Goal: Task Accomplishment & Management: Manage account settings

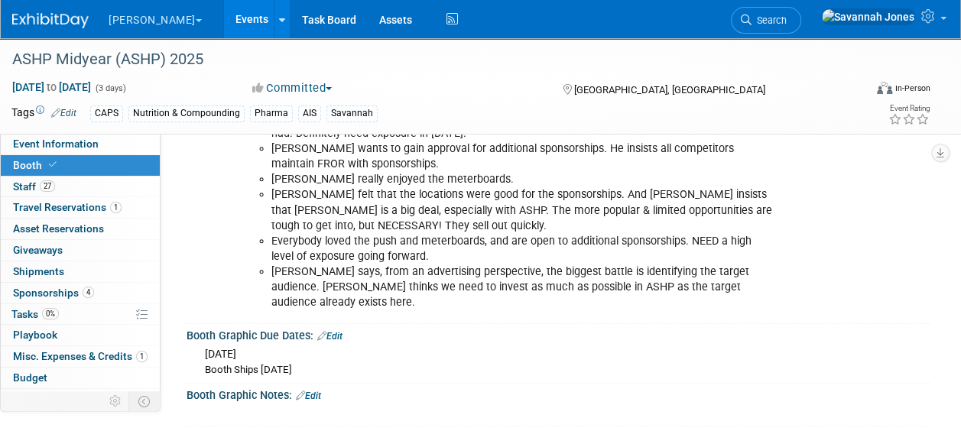
scroll to position [1942, 0]
click at [98, 187] on link "27 Staff 27" at bounding box center [80, 187] width 159 height 21
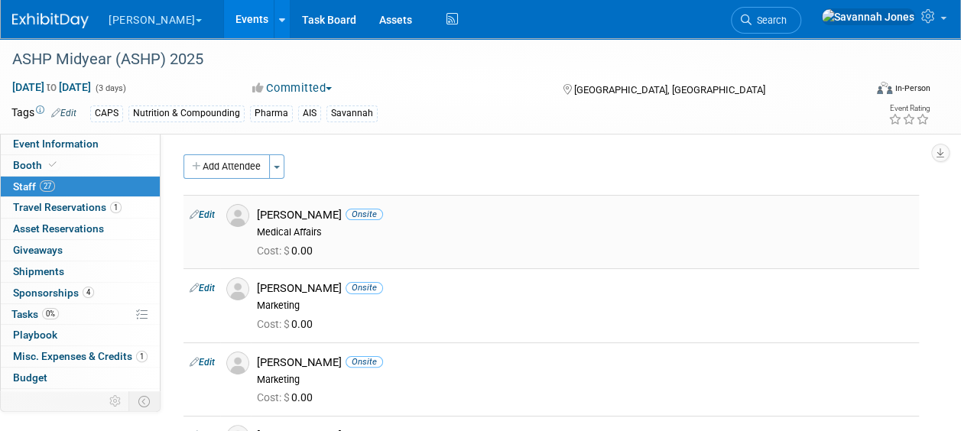
click at [496, 246] on div "Cost: $ 0.00" at bounding box center [585, 252] width 656 height 14
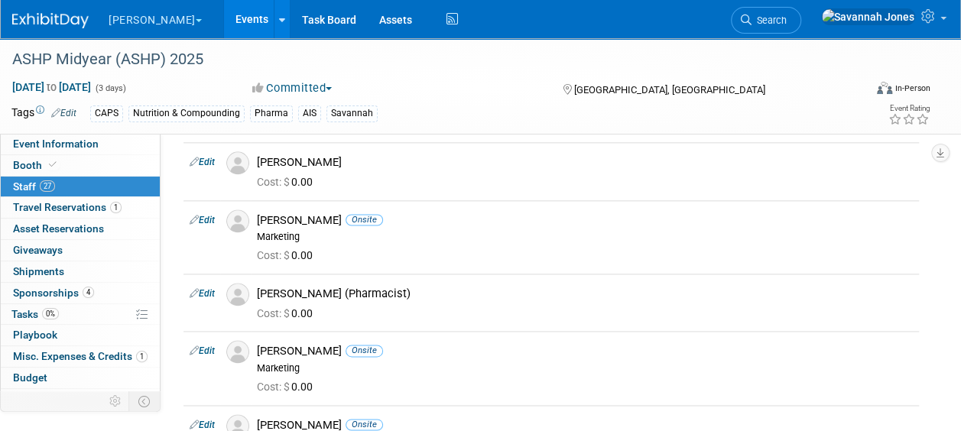
scroll to position [145, 0]
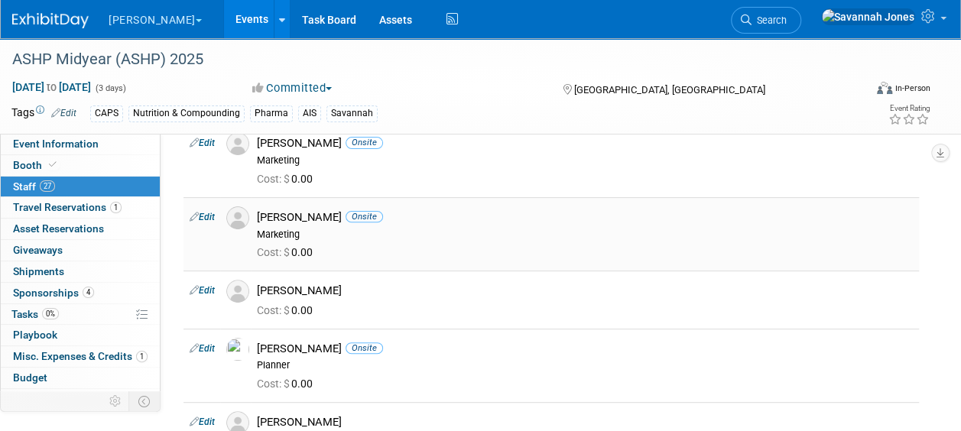
click at [368, 211] on span "Onsite" at bounding box center [364, 216] width 37 height 11
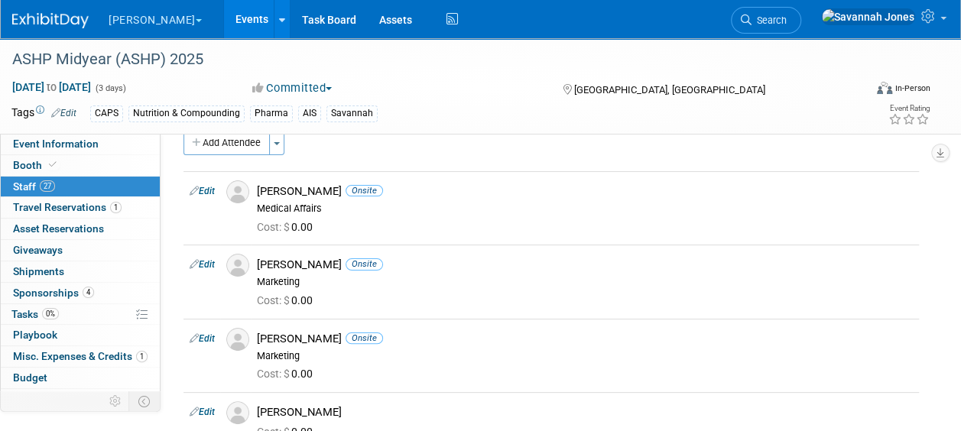
scroll to position [0, 0]
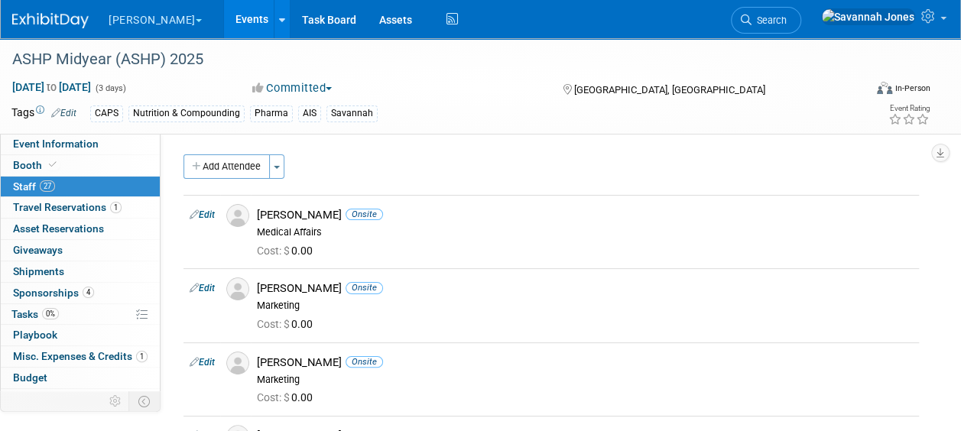
drag, startPoint x: 224, startPoint y: 193, endPoint x: 224, endPoint y: 175, distance: 17.6
click at [224, 175] on button "Add Attendee" at bounding box center [227, 166] width 86 height 24
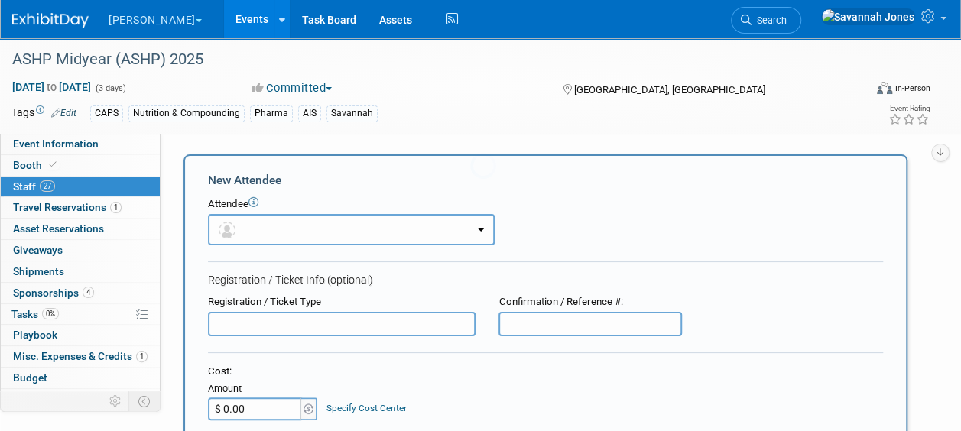
click at [265, 202] on div "Attendee" at bounding box center [545, 204] width 675 height 15
click at [272, 229] on button "button" at bounding box center [351, 229] width 287 height 31
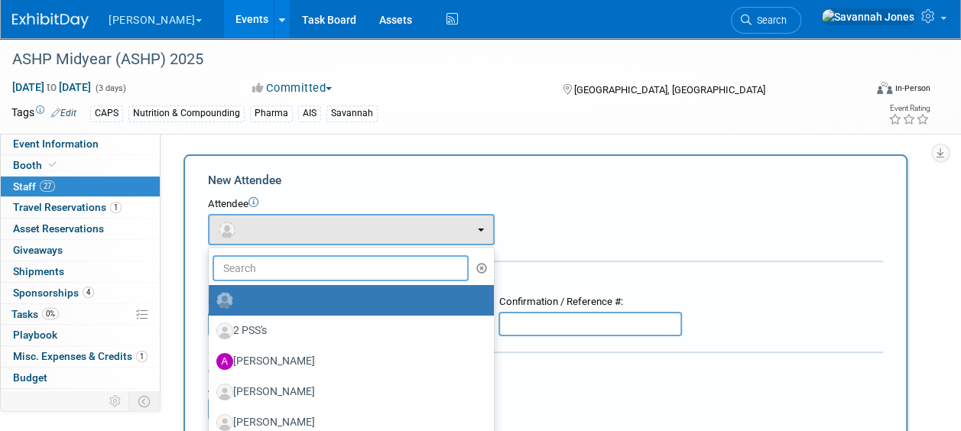
click at [280, 271] on input "text" at bounding box center [341, 268] width 256 height 26
type input "marush"
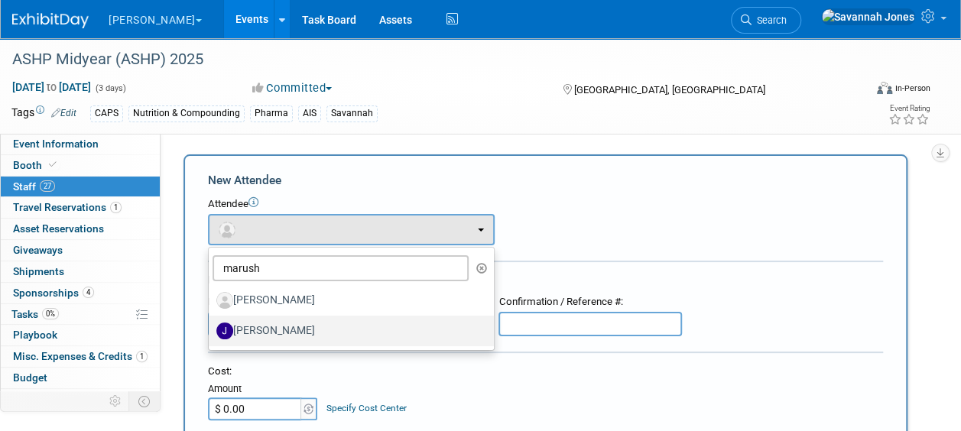
click at [318, 327] on label "[PERSON_NAME]" at bounding box center [347, 331] width 262 height 24
click at [211, 327] on input "[PERSON_NAME]" at bounding box center [206, 329] width 10 height 10
select select "f60745c0-d909-4ebd-b322-afe3d1caf5f8"
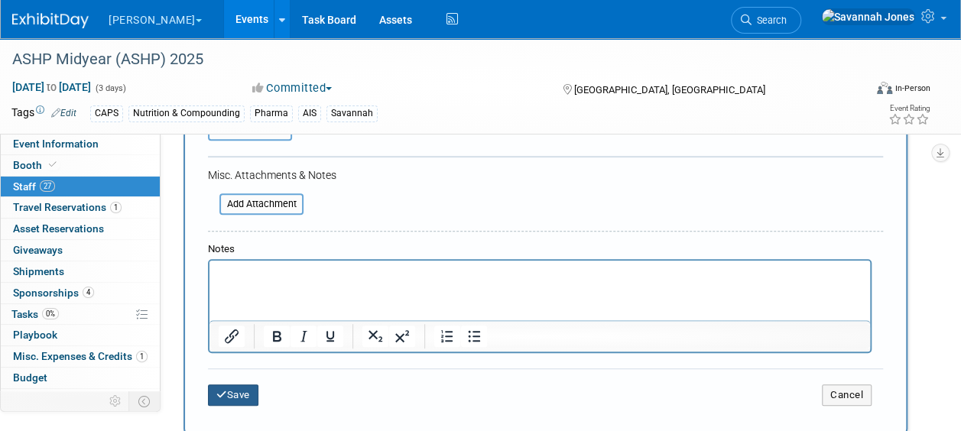
click at [242, 394] on button "Save" at bounding box center [233, 395] width 50 height 21
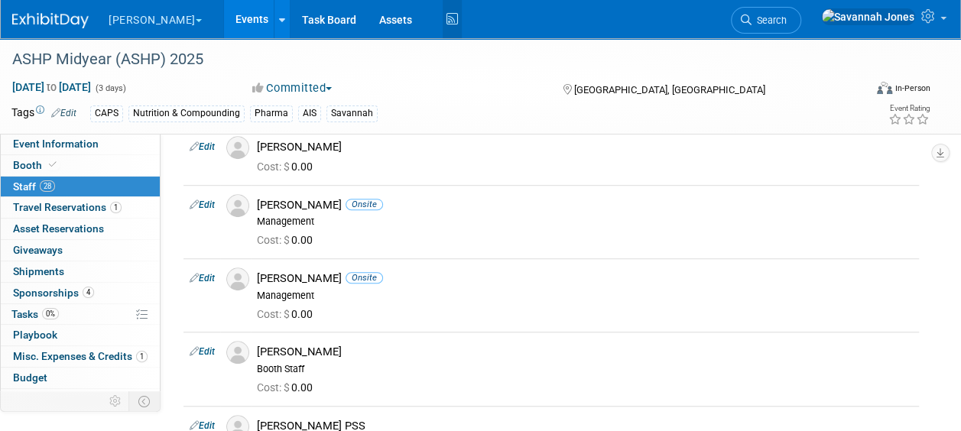
scroll to position [382, 0]
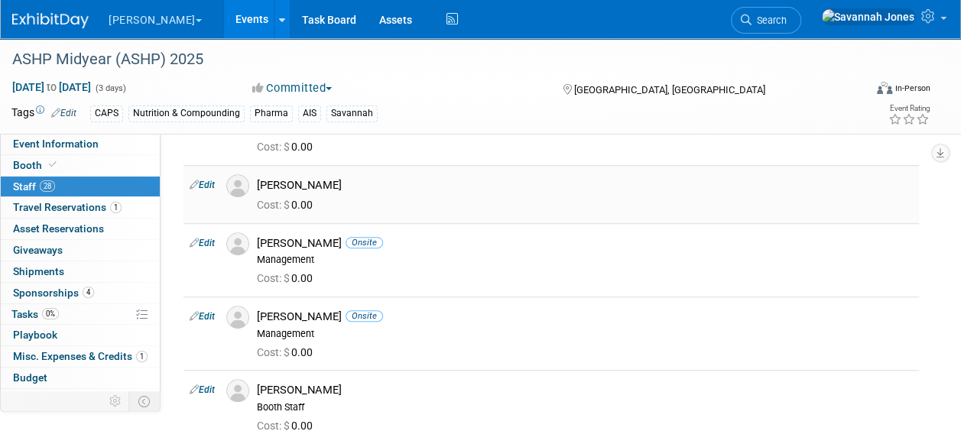
click at [639, 206] on div "Cost: $ 0.00" at bounding box center [585, 206] width 656 height 14
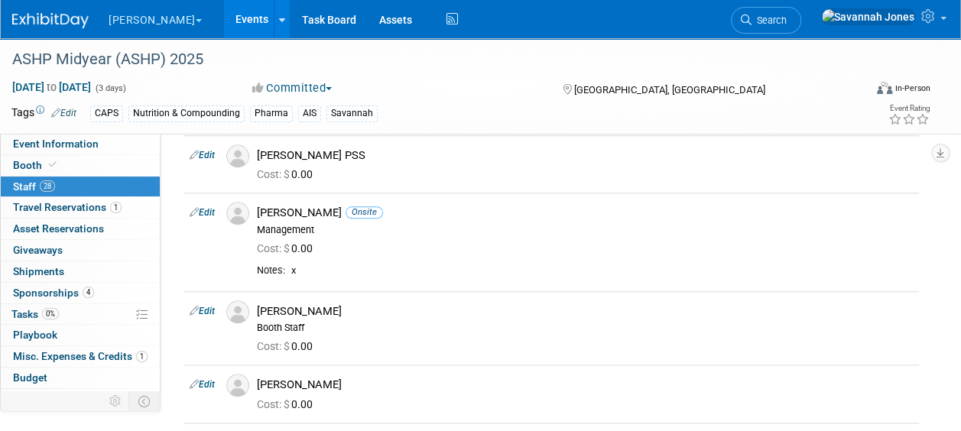
scroll to position [758, 0]
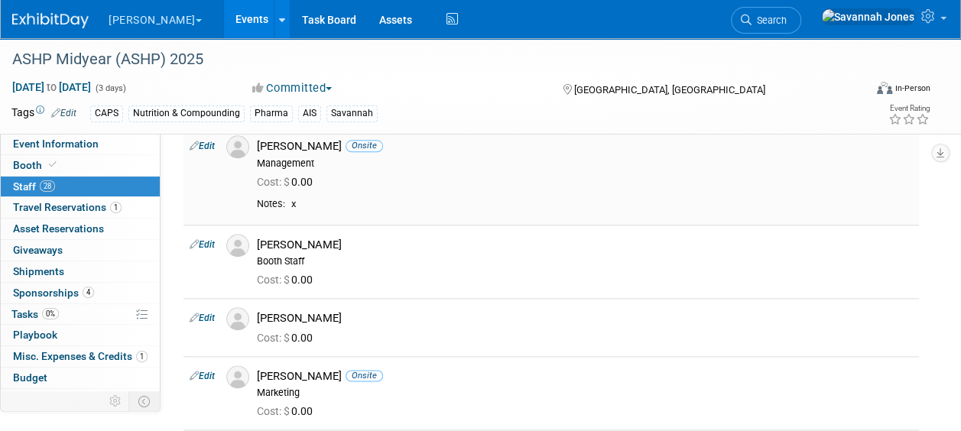
click at [705, 211] on div "Notes: x" at bounding box center [585, 207] width 656 height 18
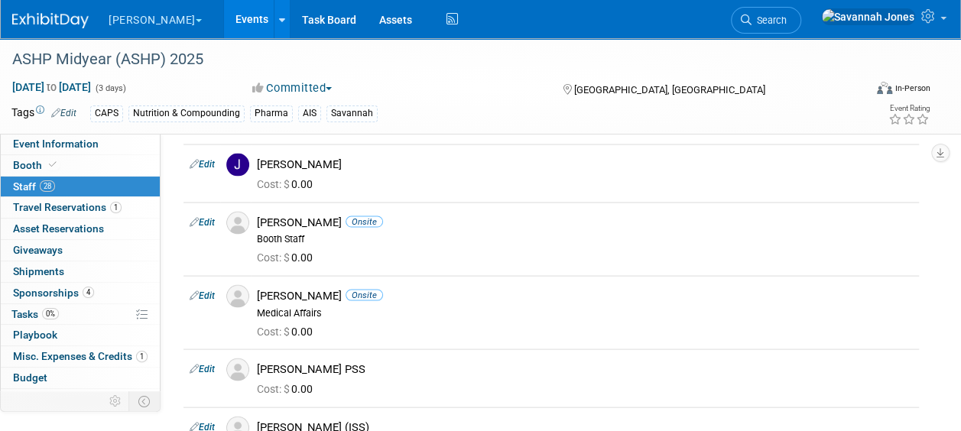
click at [1, 373] on link "Budget" at bounding box center [80, 378] width 159 height 21
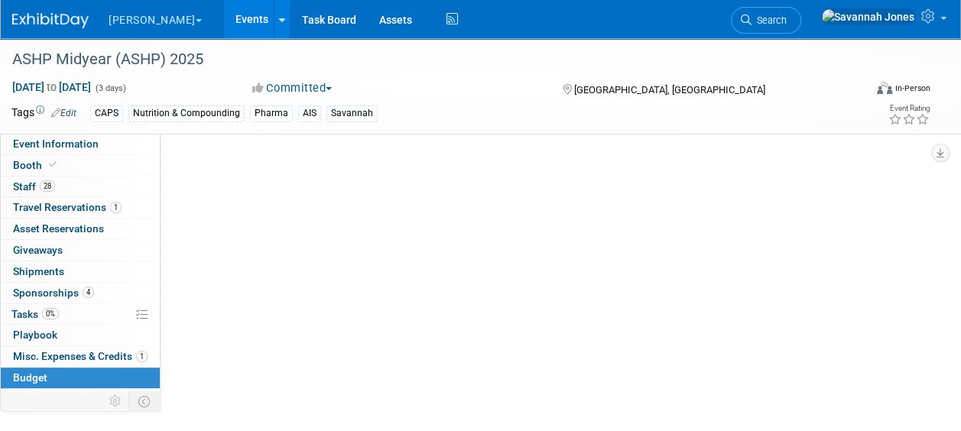
scroll to position [0, 0]
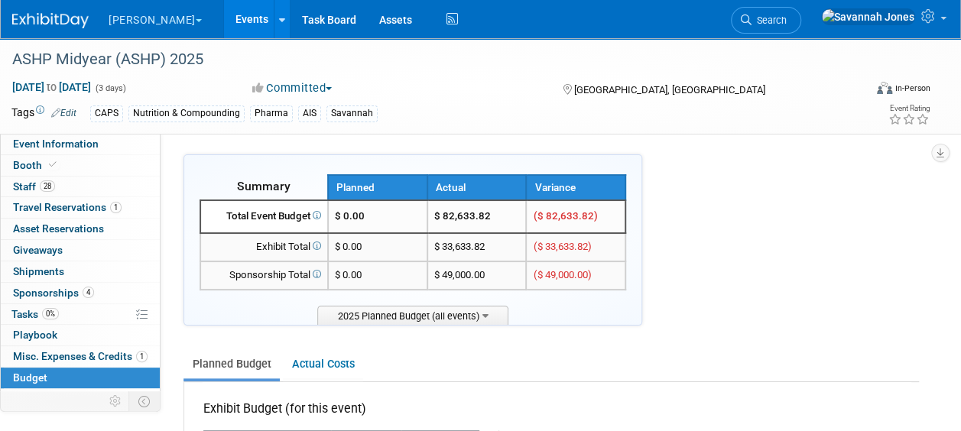
click at [67, 170] on link "Booth" at bounding box center [80, 165] width 159 height 21
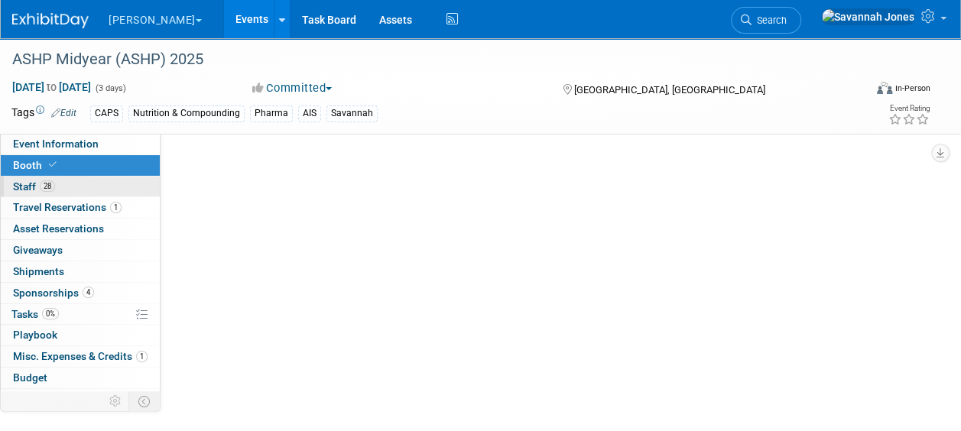
click at [68, 184] on link "28 Staff 28" at bounding box center [80, 187] width 159 height 21
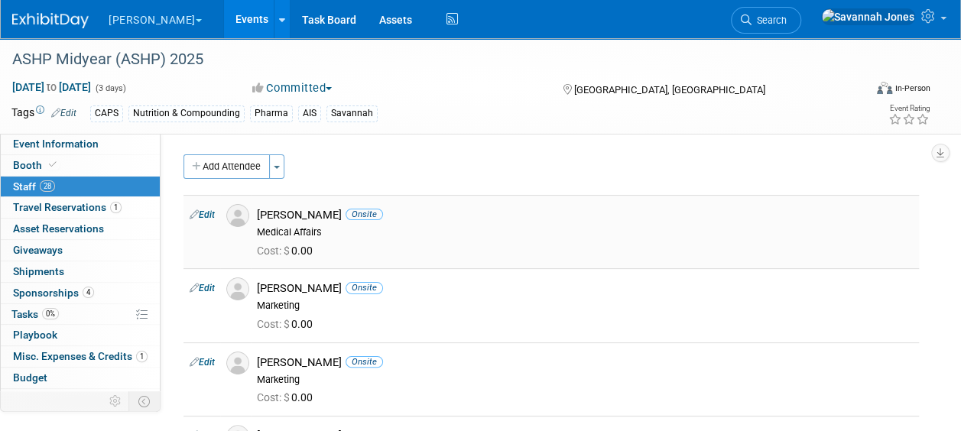
click at [473, 232] on div "Medical Affairs" at bounding box center [585, 232] width 656 height 12
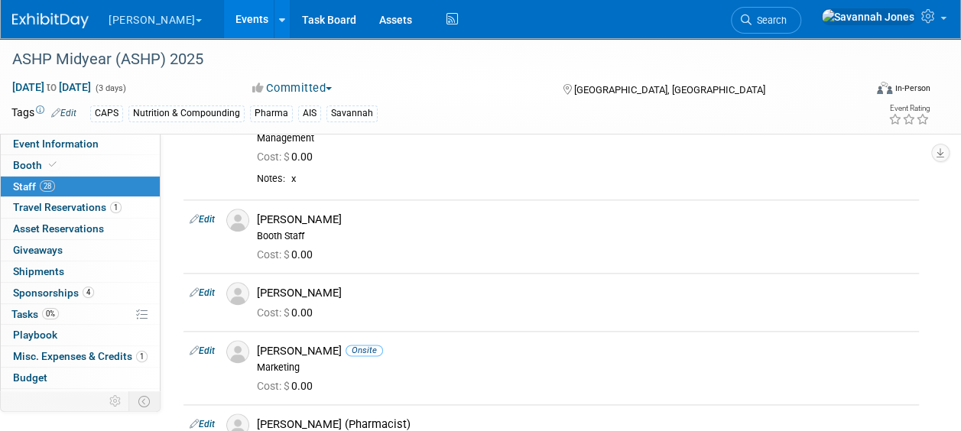
scroll to position [1731, 0]
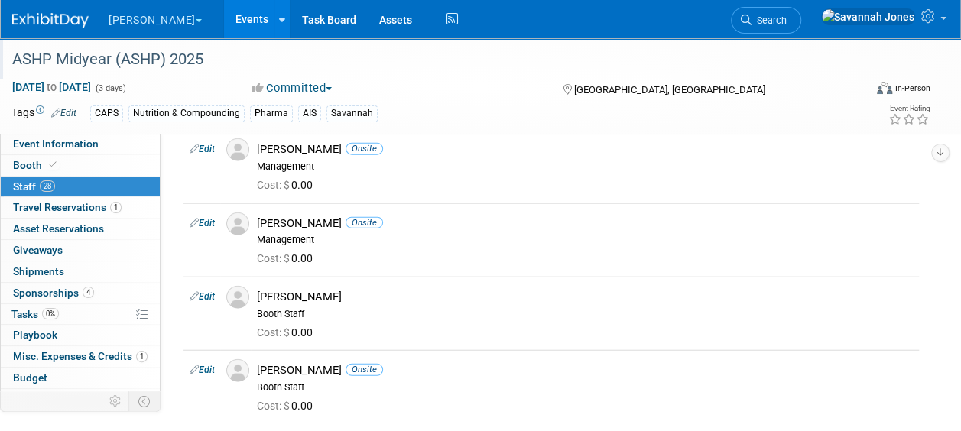
drag, startPoint x: 500, startPoint y: 170, endPoint x: 498, endPoint y: 66, distance: 104.0
click at [500, 173] on div "Cost: $ 0.00" at bounding box center [584, 184] width 679 height 22
drag, startPoint x: 518, startPoint y: 198, endPoint x: 580, endPoint y: 18, distance: 189.8
click at [518, 203] on td "[PERSON_NAME] Onsite Management Cost: $ 0.00" at bounding box center [585, 239] width 668 height 73
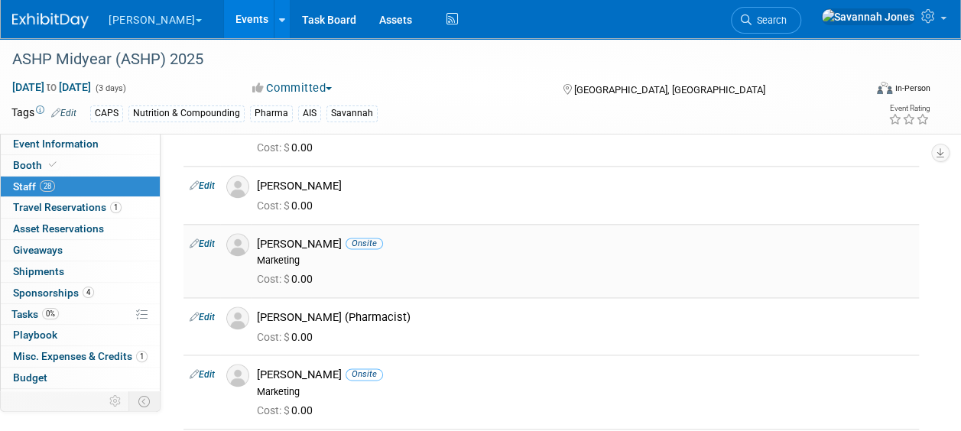
scroll to position [892, 0]
click at [200, 369] on link "Edit" at bounding box center [202, 373] width 25 height 11
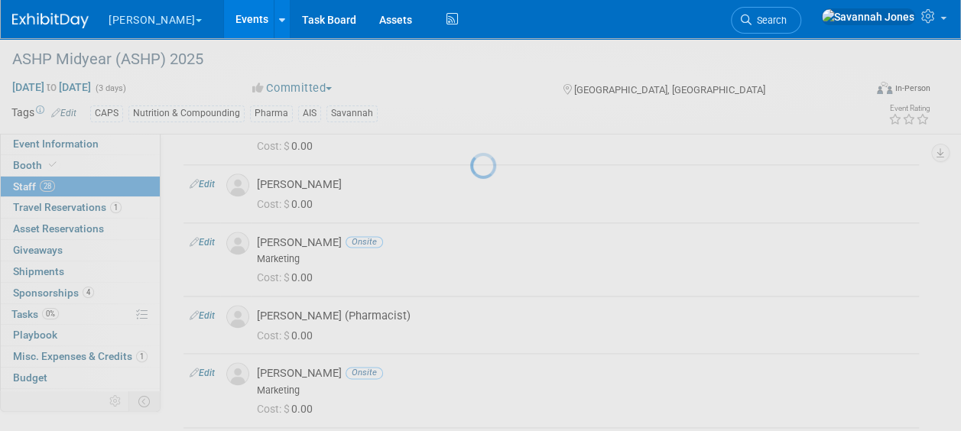
select select "88d68e25-73ad-4e7c-a4c0-241783e7f8a3"
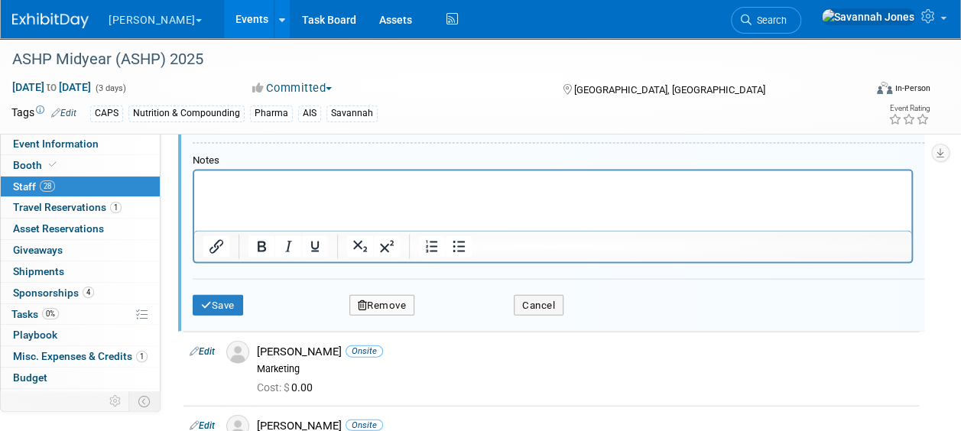
scroll to position [1526, 0]
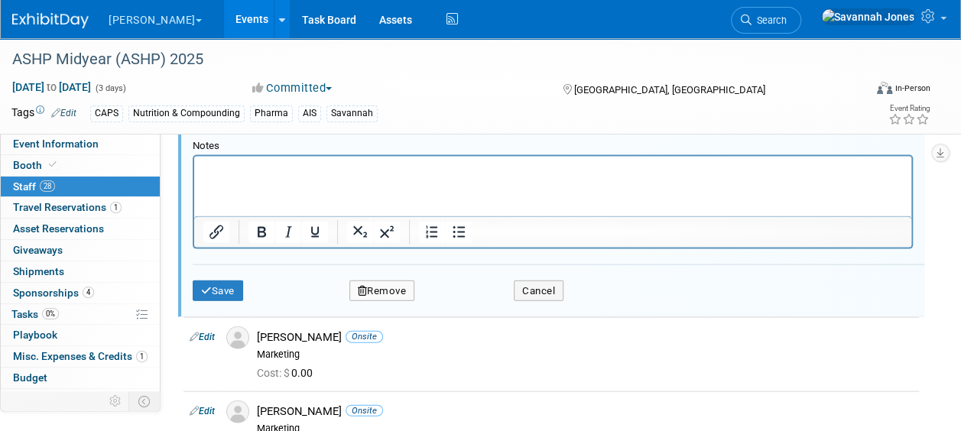
click at [332, 172] on p "Rich Text Area. Press ALT-0 for help." at bounding box center [553, 169] width 700 height 15
click at [216, 283] on button "Save" at bounding box center [218, 291] width 50 height 21
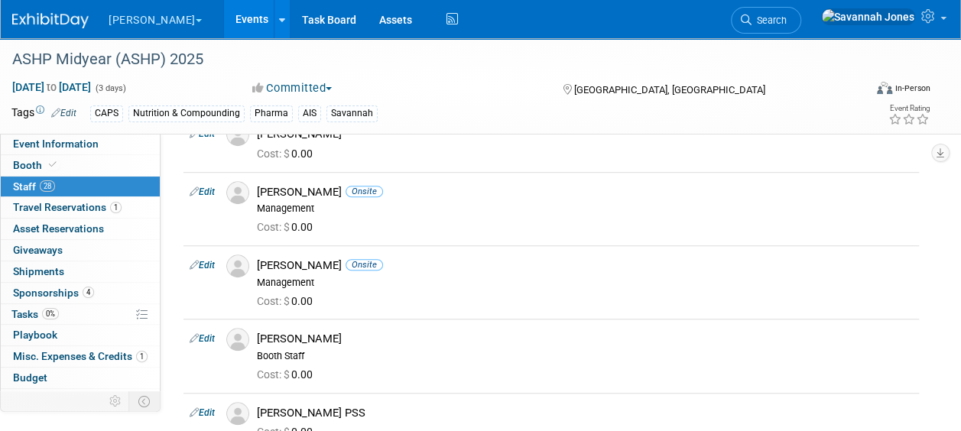
scroll to position [0, 0]
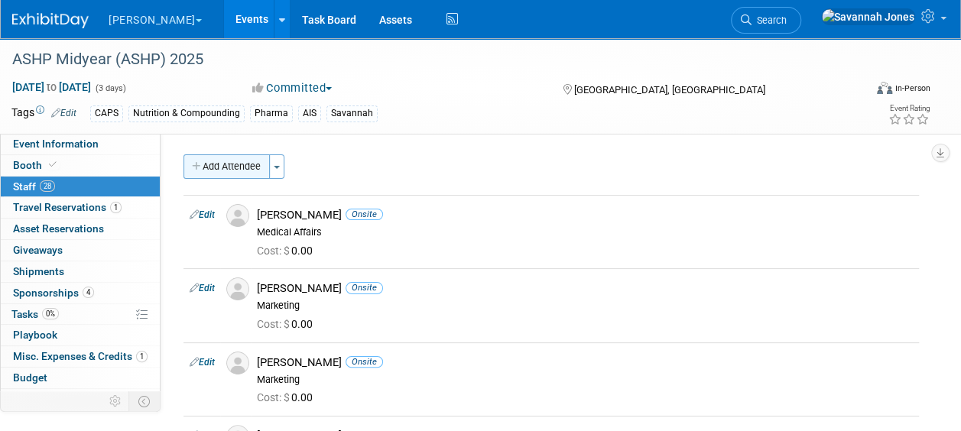
click at [232, 159] on button "Add Attendee" at bounding box center [227, 166] width 86 height 24
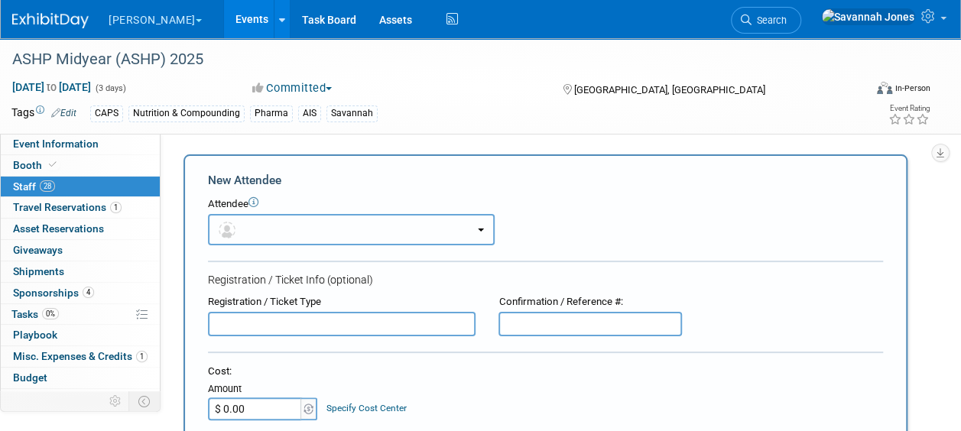
click at [382, 228] on button "button" at bounding box center [351, 229] width 287 height 31
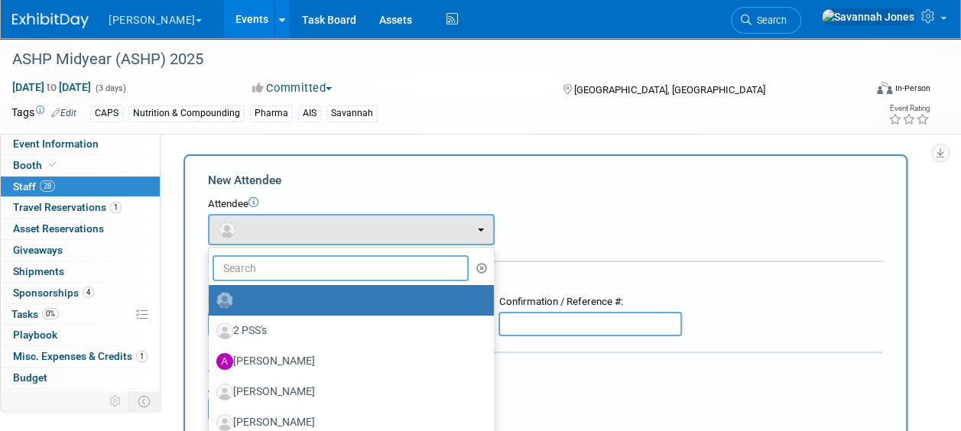
click at [385, 278] on input "text" at bounding box center [341, 268] width 256 height 26
type input "m"
type input "minl"
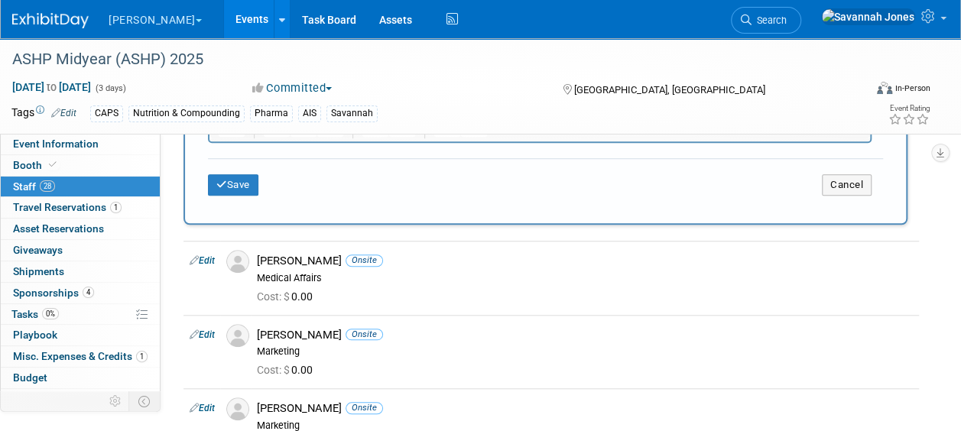
scroll to position [535, 0]
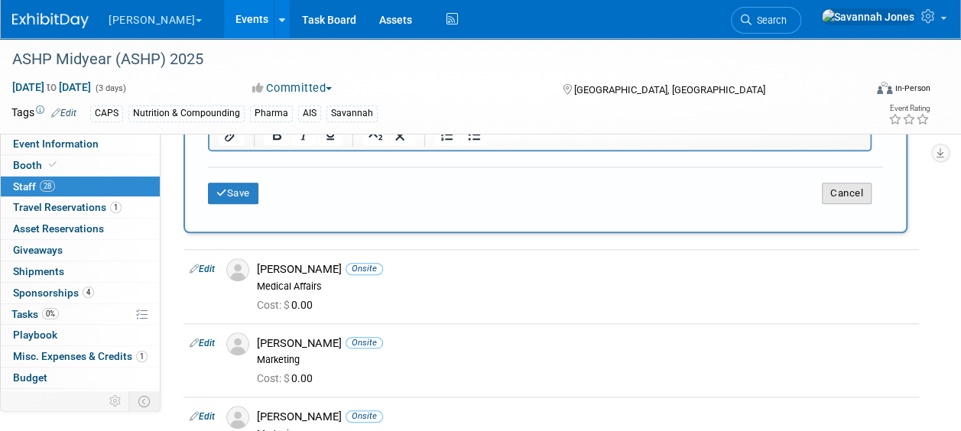
click at [832, 190] on button "Cancel" at bounding box center [847, 193] width 50 height 21
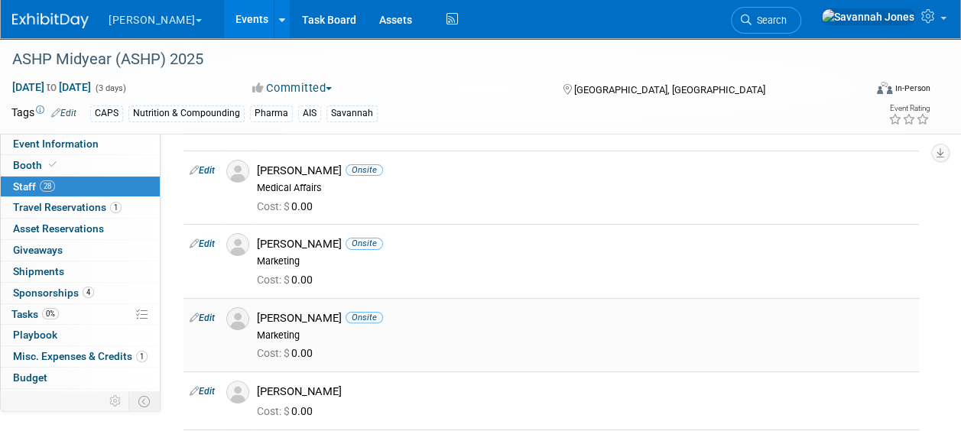
scroll to position [76, 0]
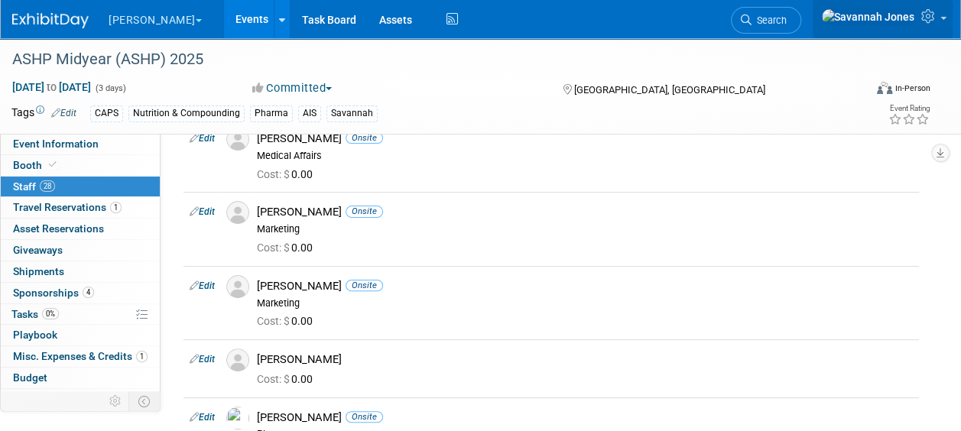
click at [934, 23] on icon at bounding box center [931, 16] width 18 height 14
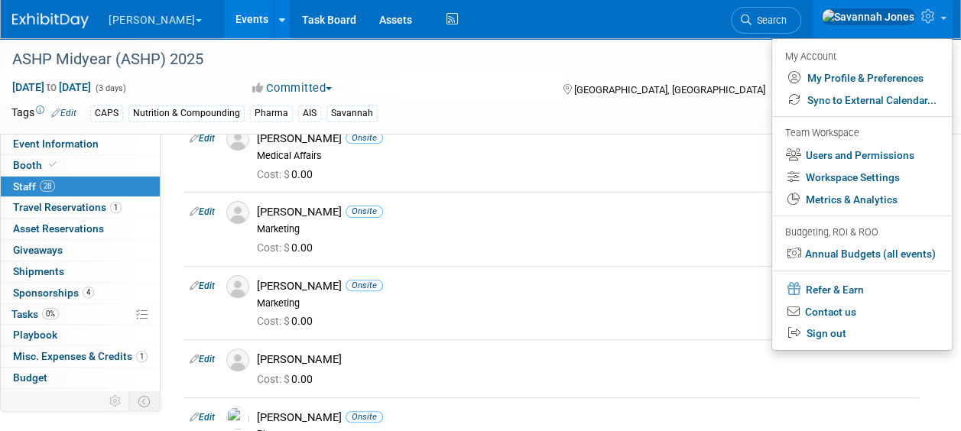
drag, startPoint x: 67, startPoint y: 245, endPoint x: 67, endPoint y: 196, distance: 48.9
click at [67, 245] on link "0 Giveaways 0" at bounding box center [80, 250] width 159 height 21
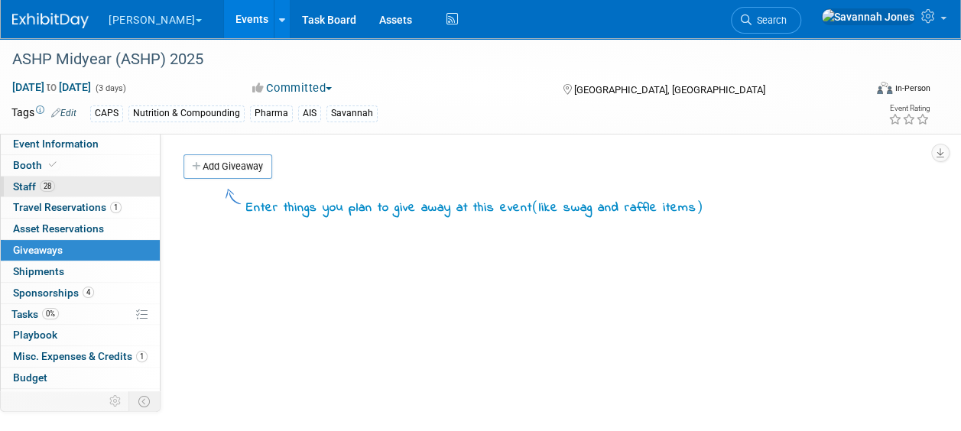
click at [70, 184] on link "28 Staff 28" at bounding box center [80, 187] width 159 height 21
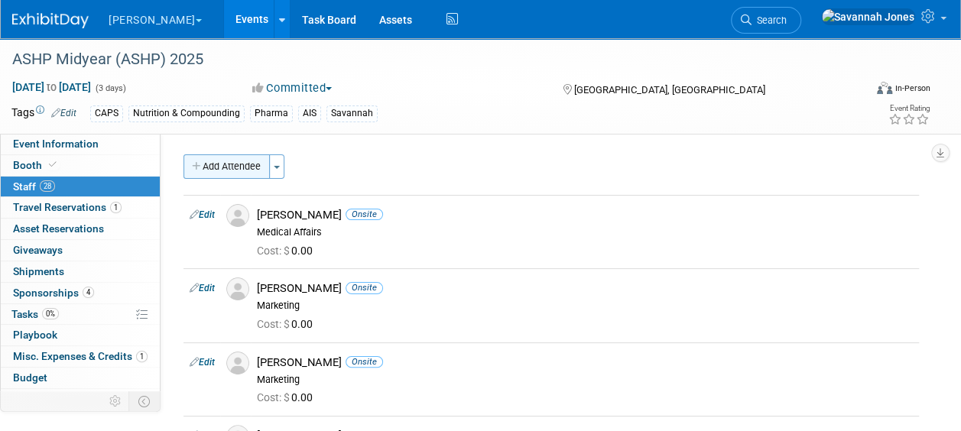
click at [238, 167] on button "Add Attendee" at bounding box center [227, 166] width 86 height 24
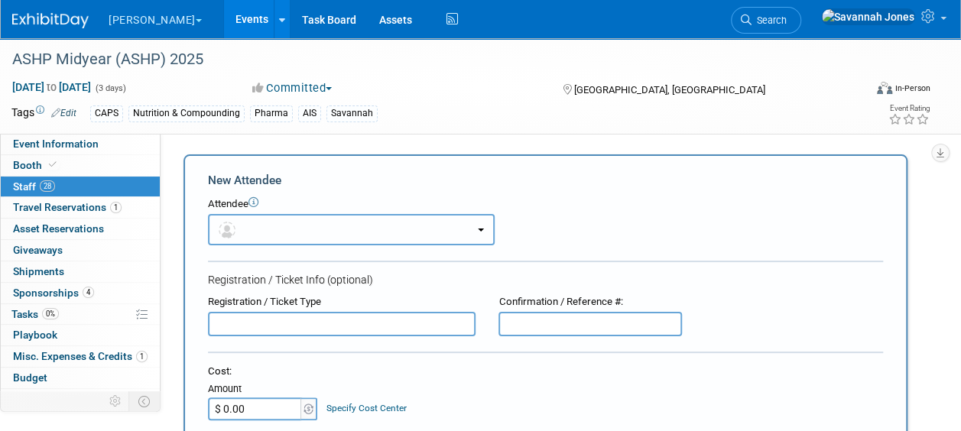
click at [393, 222] on button "button" at bounding box center [351, 229] width 287 height 31
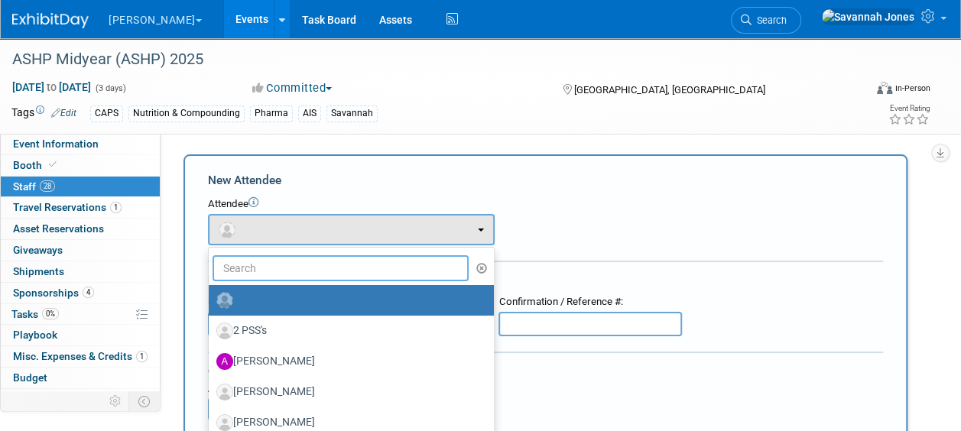
click at [367, 280] on input "text" at bounding box center [341, 268] width 256 height 26
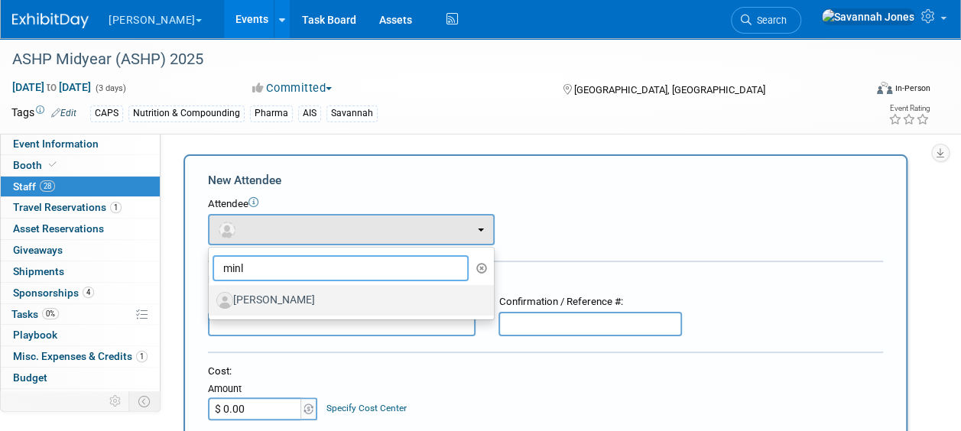
type input "minl"
click at [361, 304] on label "[PERSON_NAME]" at bounding box center [347, 300] width 262 height 24
click at [211, 304] on input "[PERSON_NAME]" at bounding box center [206, 299] width 10 height 10
select select "d76981b9-e944-4126-9c9e-5c492e129711"
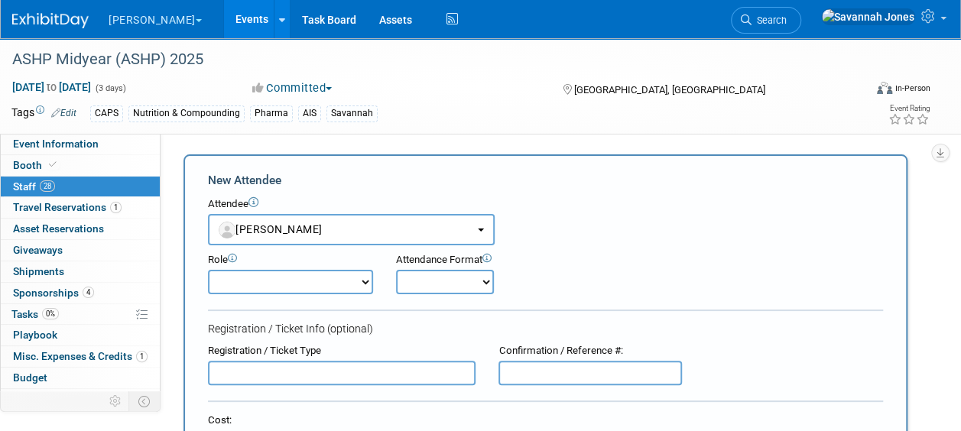
scroll to position [382, 0]
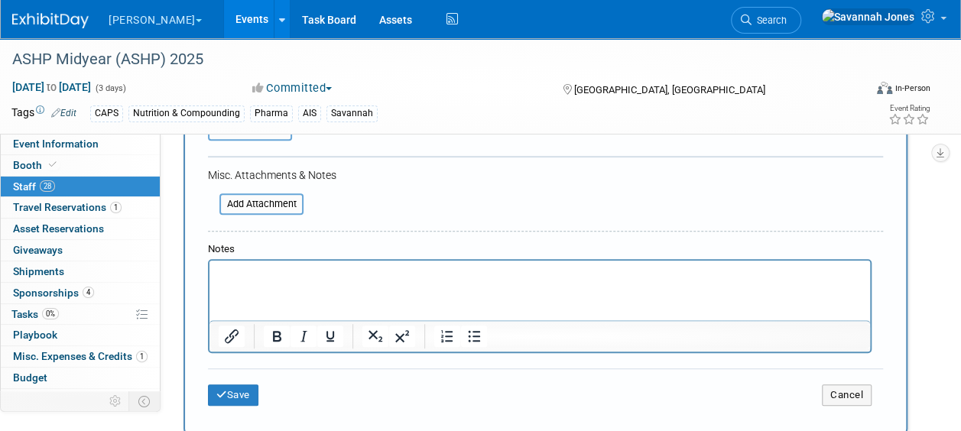
click at [268, 320] on div at bounding box center [540, 335] width 661 height 31
click at [268, 282] on html at bounding box center [540, 271] width 661 height 21
click at [226, 394] on button "Save" at bounding box center [233, 395] width 50 height 21
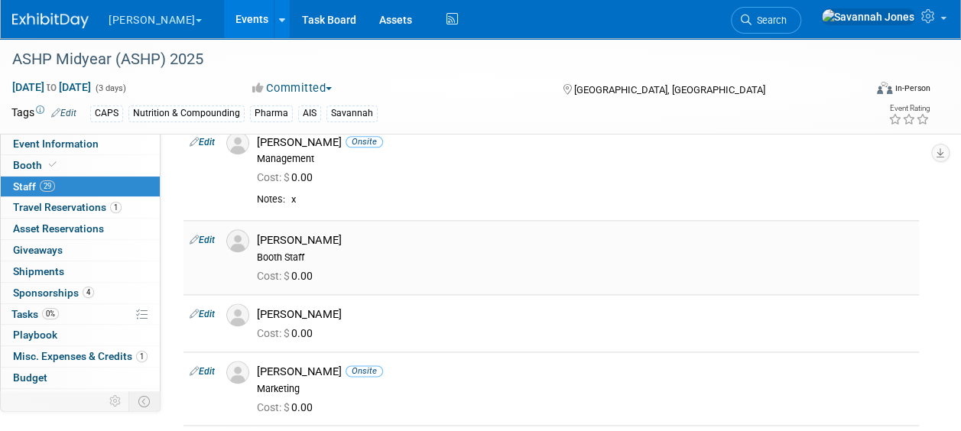
scroll to position [841, 0]
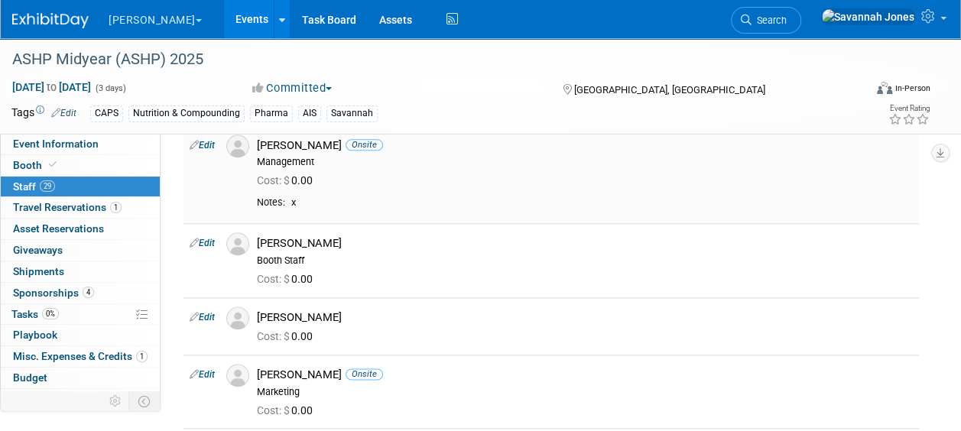
click at [193, 143] on icon at bounding box center [194, 145] width 9 height 16
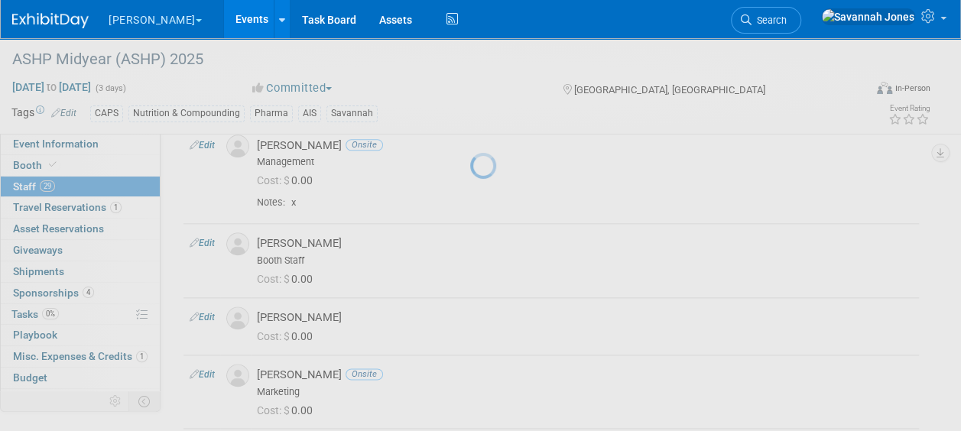
select select "e2d0c903-f1bd-4b3d-a744-9859ed0ed38a"
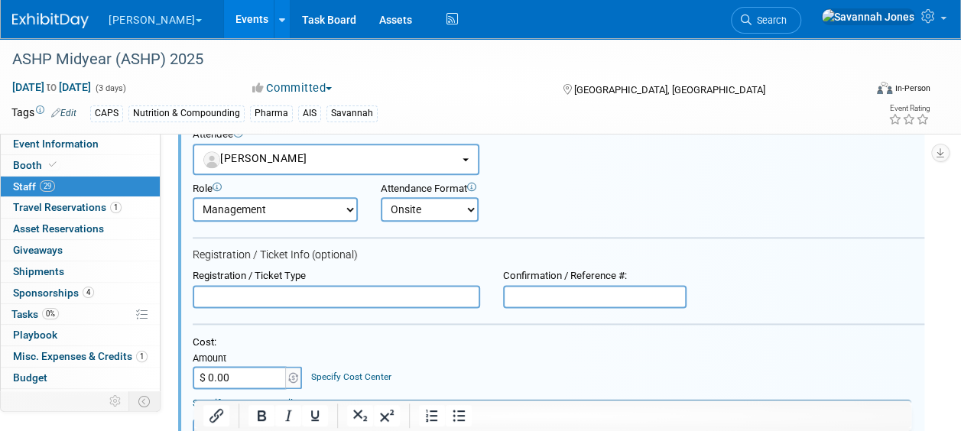
scroll to position [1019, 0]
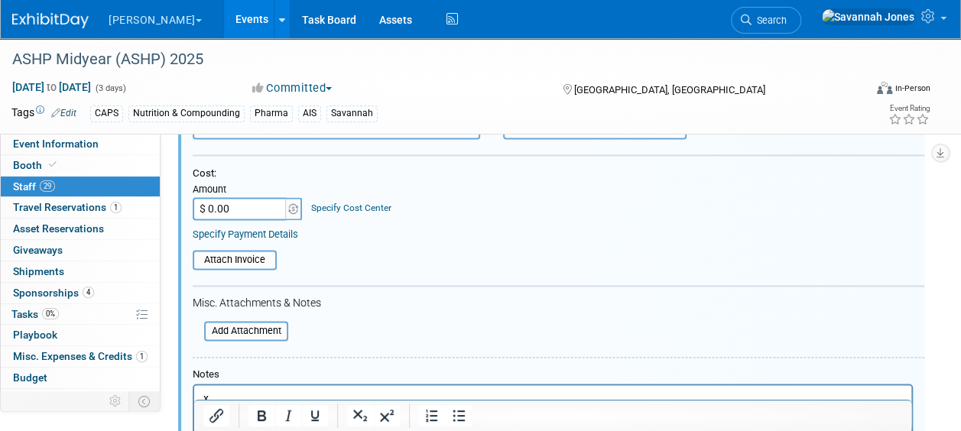
click at [292, 391] on p "x" at bounding box center [553, 398] width 700 height 15
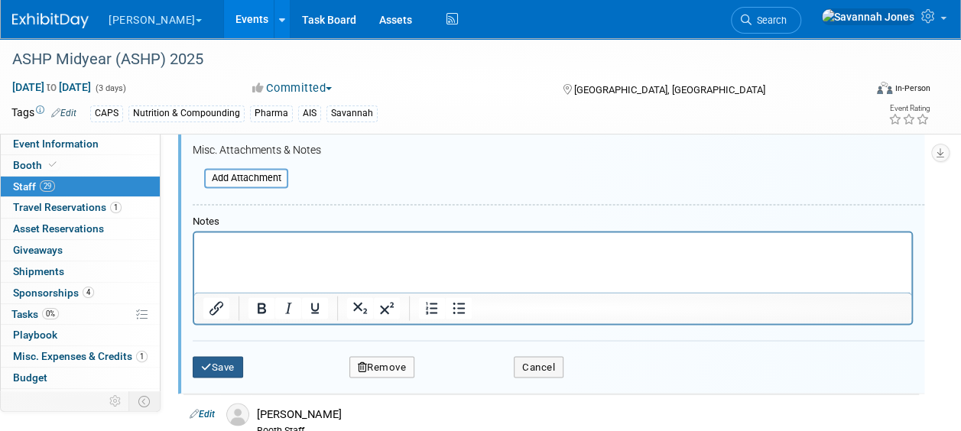
click at [236, 356] on button "Save" at bounding box center [218, 366] width 50 height 21
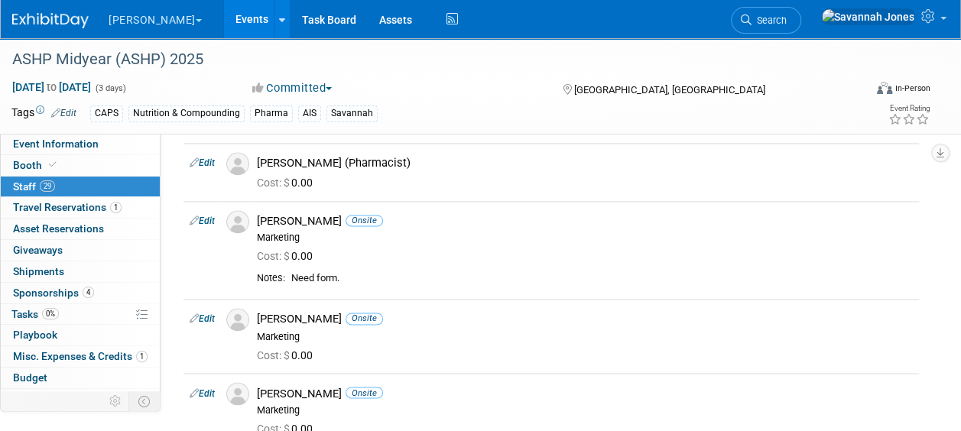
scroll to position [1421, 0]
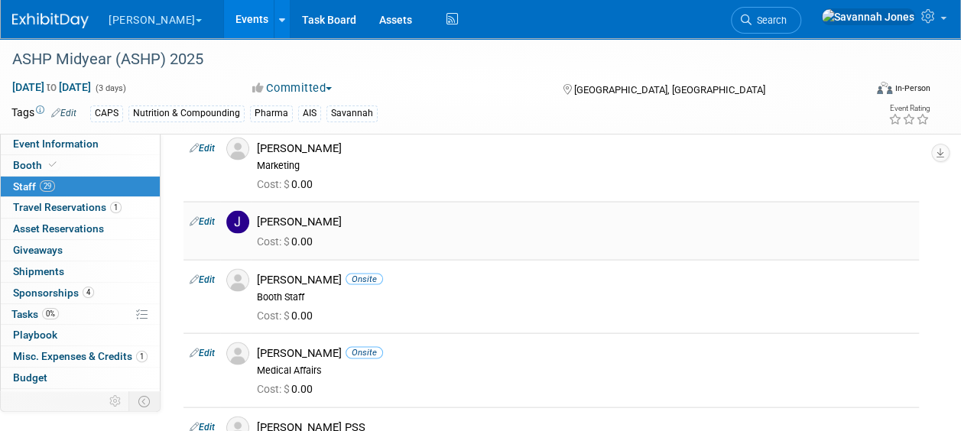
click at [208, 217] on link "Edit" at bounding box center [202, 221] width 25 height 11
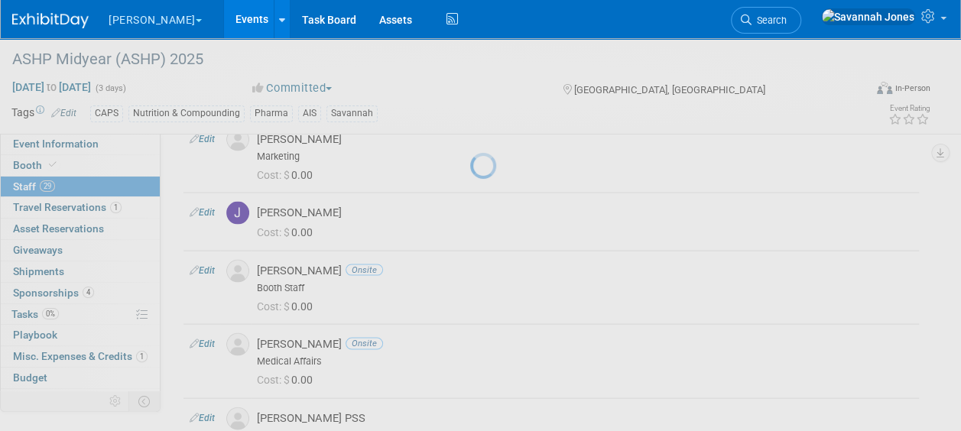
select select "f60745c0-d909-4ebd-b322-afe3d1caf5f8"
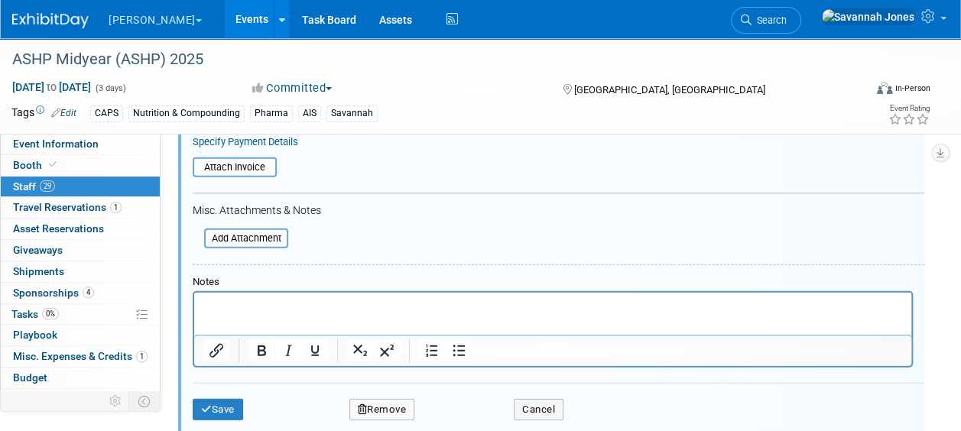
scroll to position [1825, 0]
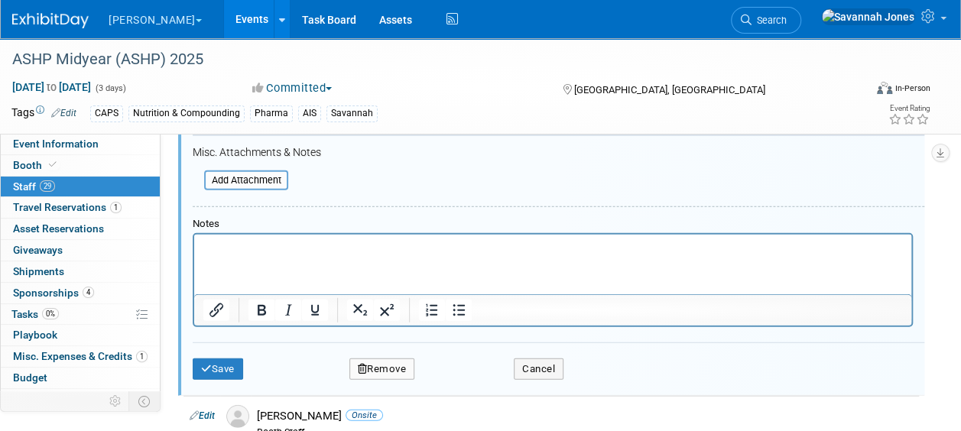
click at [287, 255] on html at bounding box center [552, 244] width 717 height 21
click at [212, 362] on button "Save" at bounding box center [218, 369] width 50 height 21
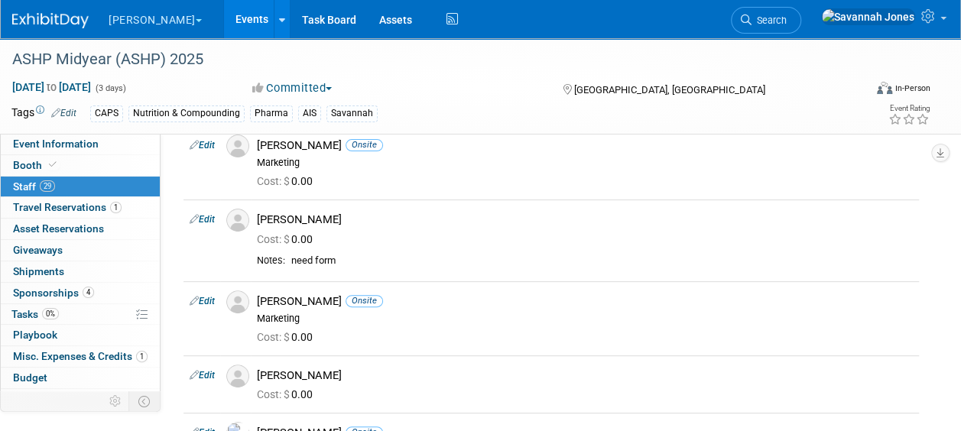
scroll to position [0, 0]
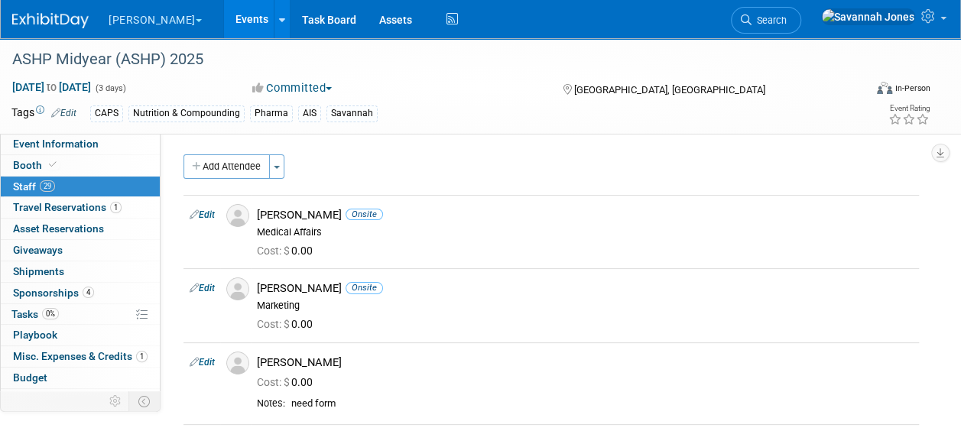
click at [931, 159] on div "Event Information Tab: Export tab to PDF Booth Tab: Export tab to PDF Staff Tab…" at bounding box center [940, 152] width 18 height 20
click at [939, 150] on icon "button" at bounding box center [941, 153] width 8 height 10
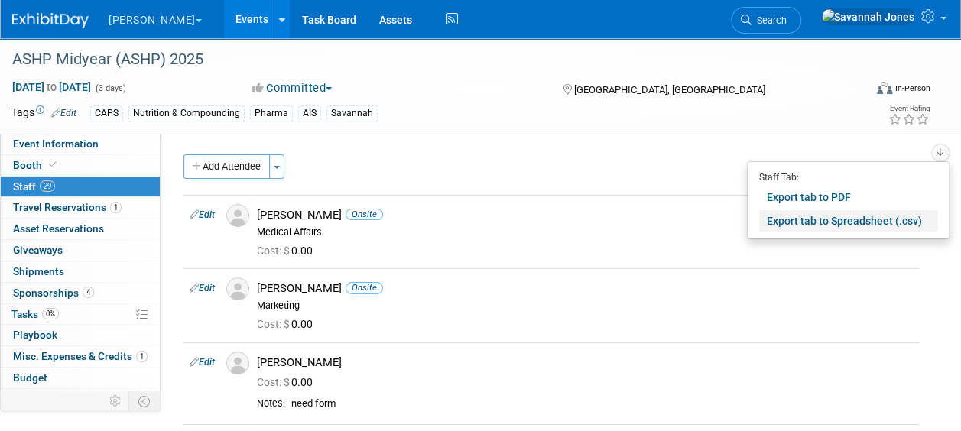
click at [889, 224] on link "Export tab to Spreadsheet (.csv)" at bounding box center [848, 220] width 178 height 21
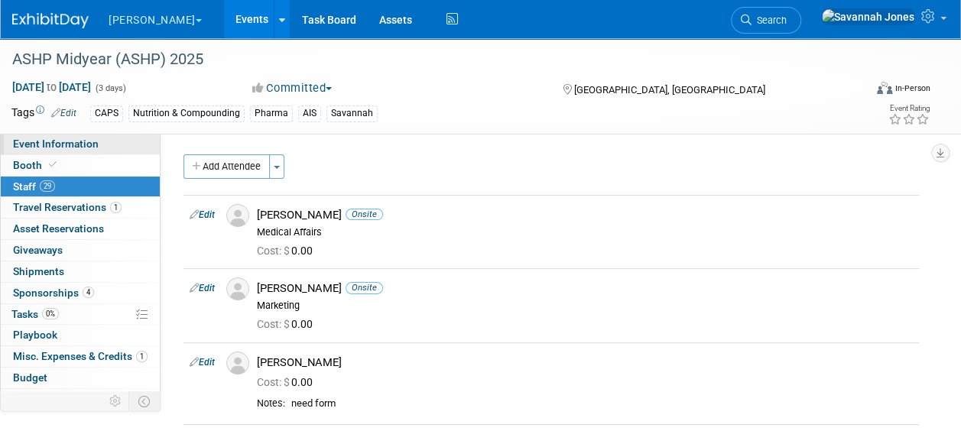
click at [78, 144] on span "Event Information" at bounding box center [56, 144] width 86 height 12
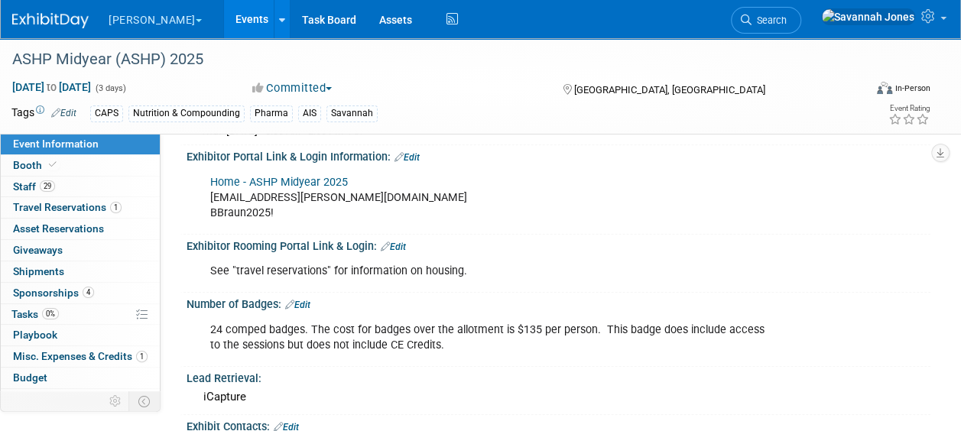
scroll to position [382, 0]
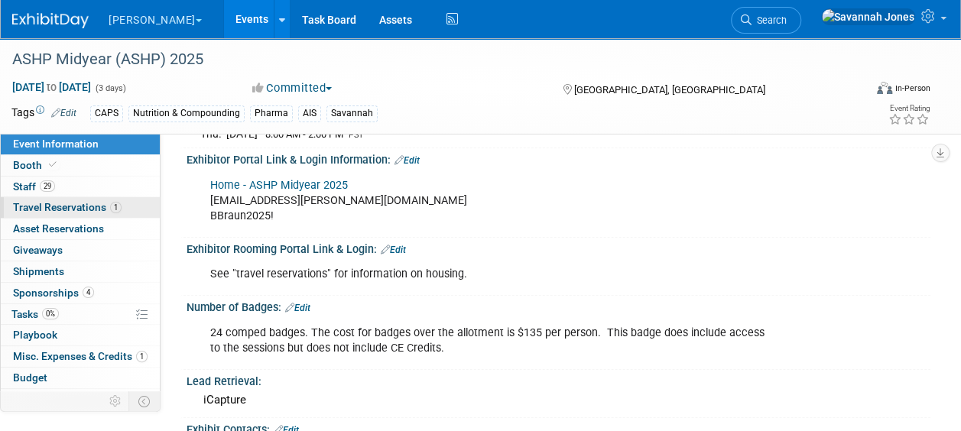
click at [112, 197] on link "1 Travel Reservations 1" at bounding box center [80, 207] width 159 height 21
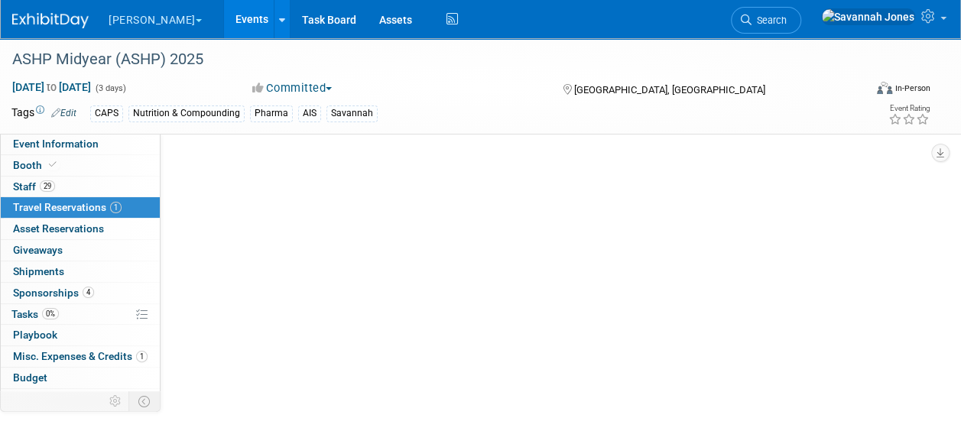
scroll to position [0, 0]
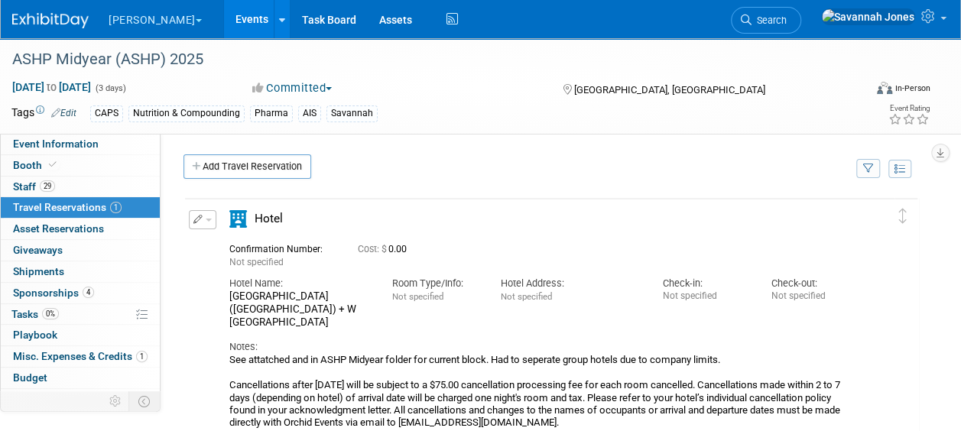
click at [569, 285] on div "Hotel Address:" at bounding box center [570, 284] width 140 height 14
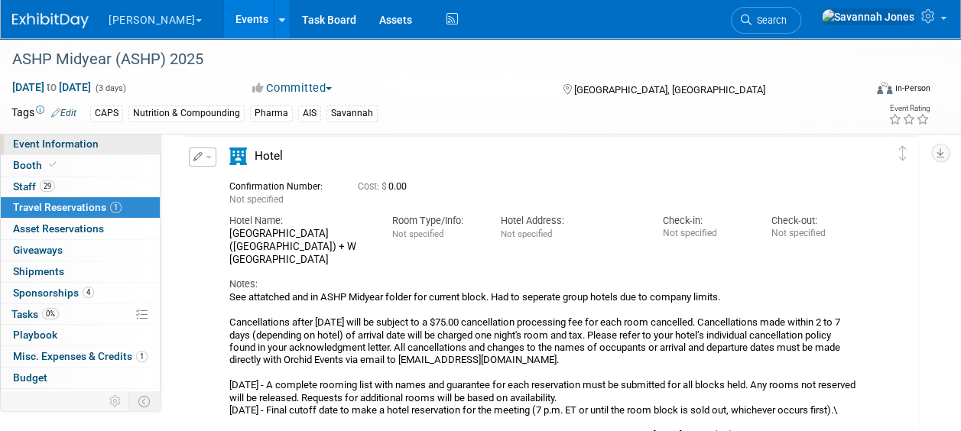
scroll to position [76, 0]
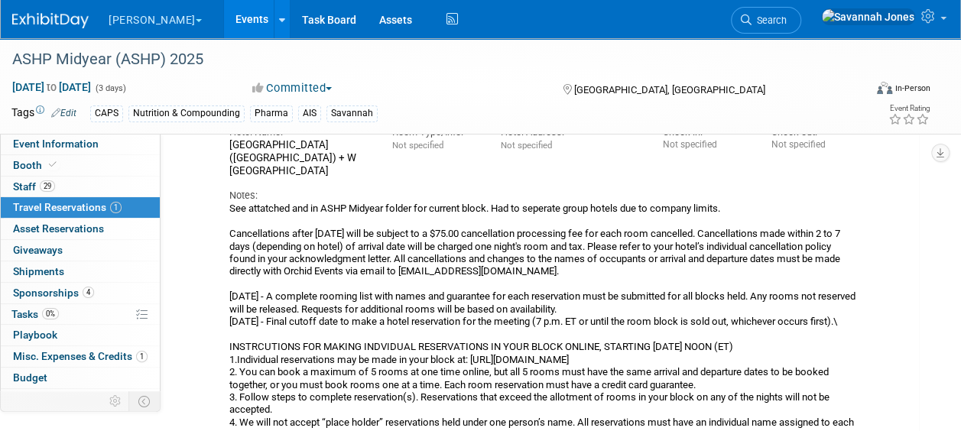
scroll to position [153, 0]
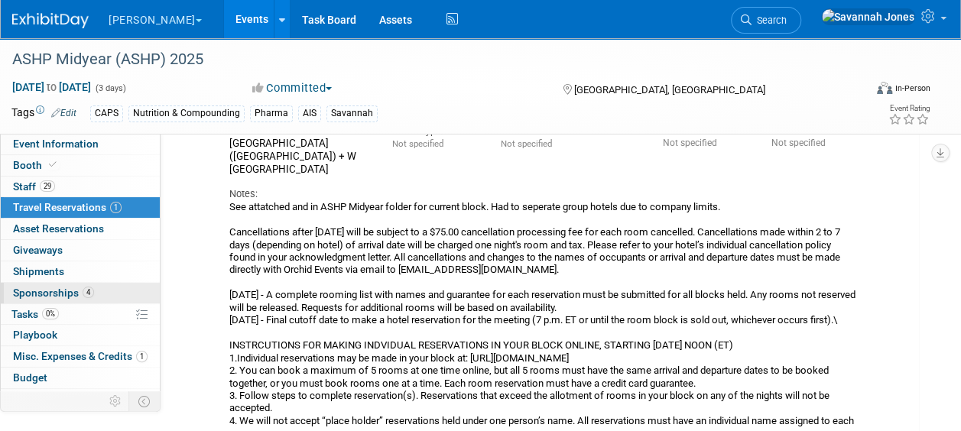
click at [90, 298] on link "4 Sponsorships 4" at bounding box center [80, 293] width 159 height 21
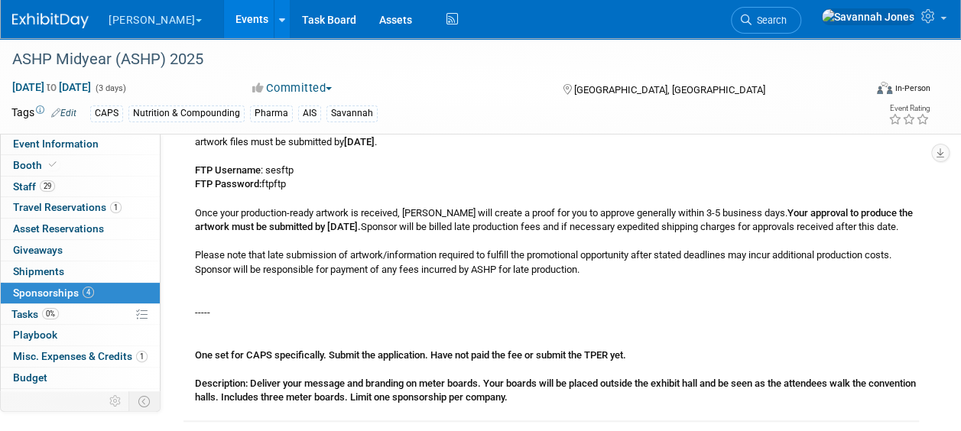
scroll to position [459, 0]
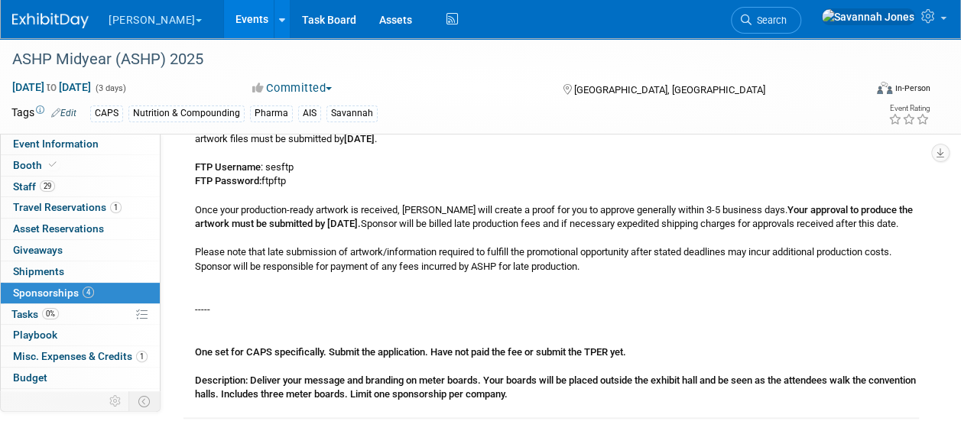
click at [502, 223] on div "See attatched for specs and guidelines. Six (6) 39”W x 78 ½”H meter boards to b…" at bounding box center [552, 139] width 736 height 528
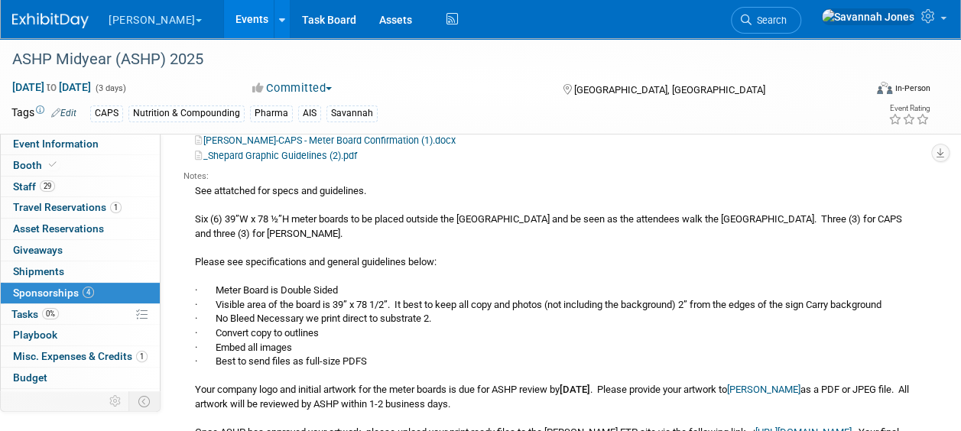
scroll to position [153, 0]
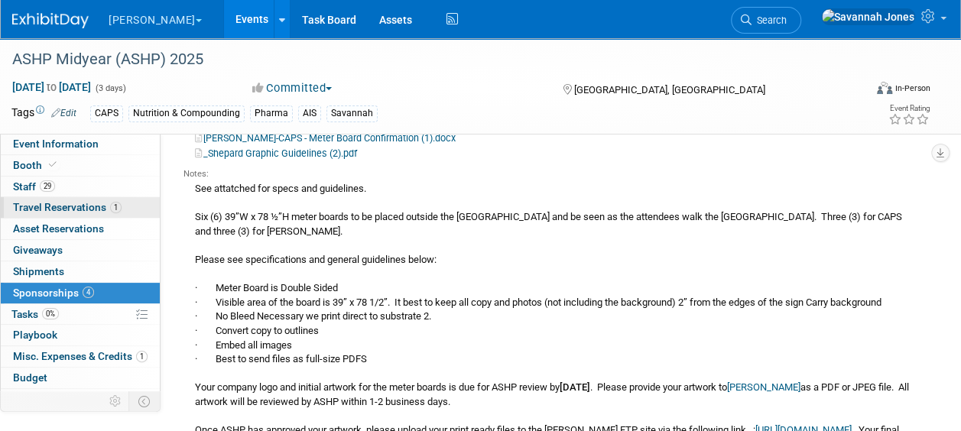
click at [113, 203] on span "1" at bounding box center [115, 207] width 11 height 11
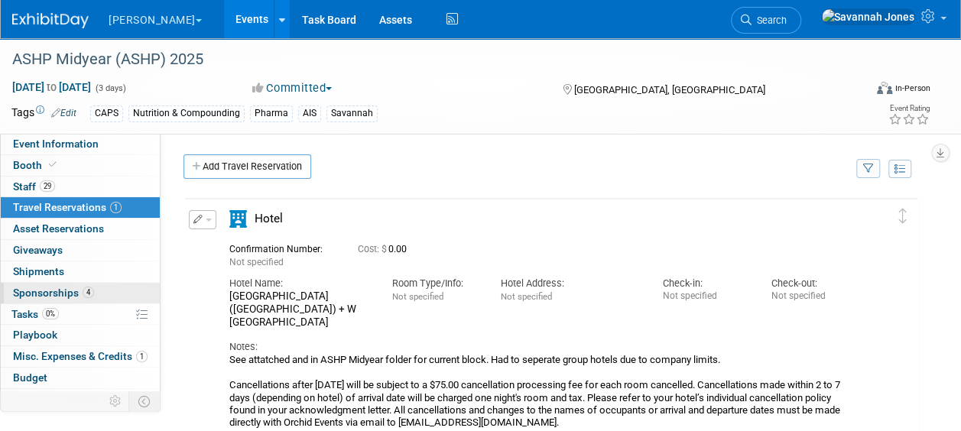
click at [99, 291] on link "4 Sponsorships 4" at bounding box center [80, 293] width 159 height 21
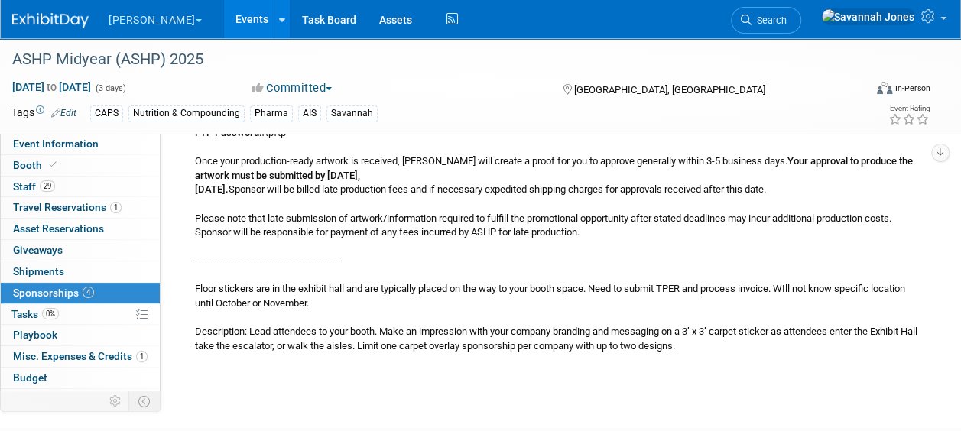
scroll to position [1988, 0]
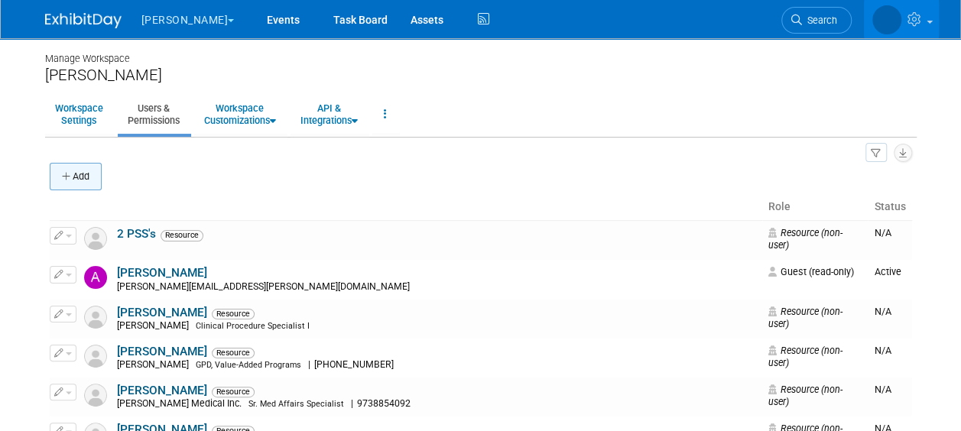
click at [75, 179] on button "Add" at bounding box center [76, 177] width 52 height 28
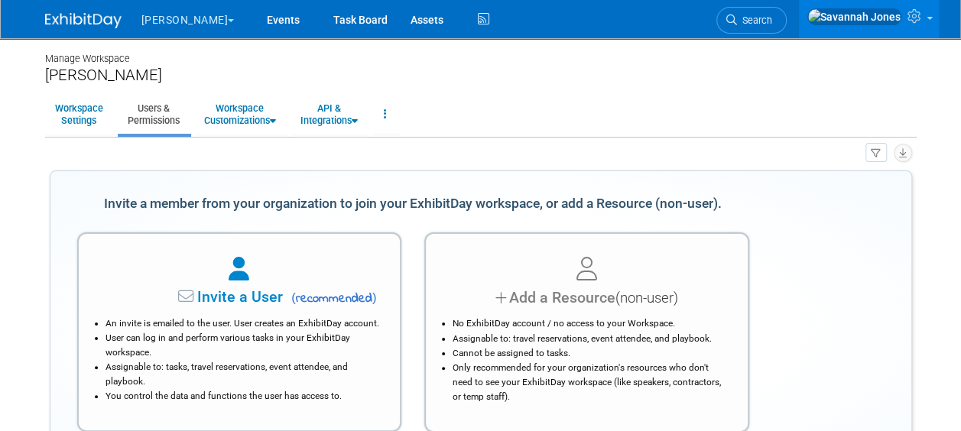
click at [584, 286] on div at bounding box center [587, 270] width 284 height 34
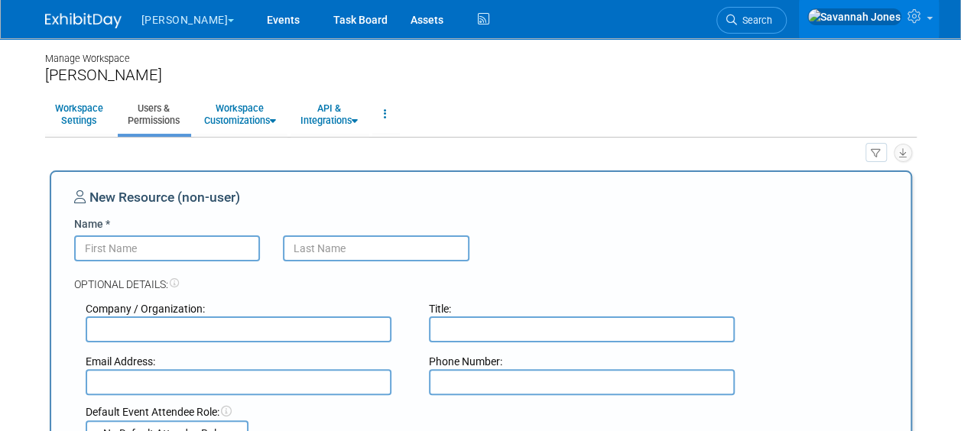
click at [188, 252] on input "Name *" at bounding box center [167, 249] width 187 height 26
type input "Casey"
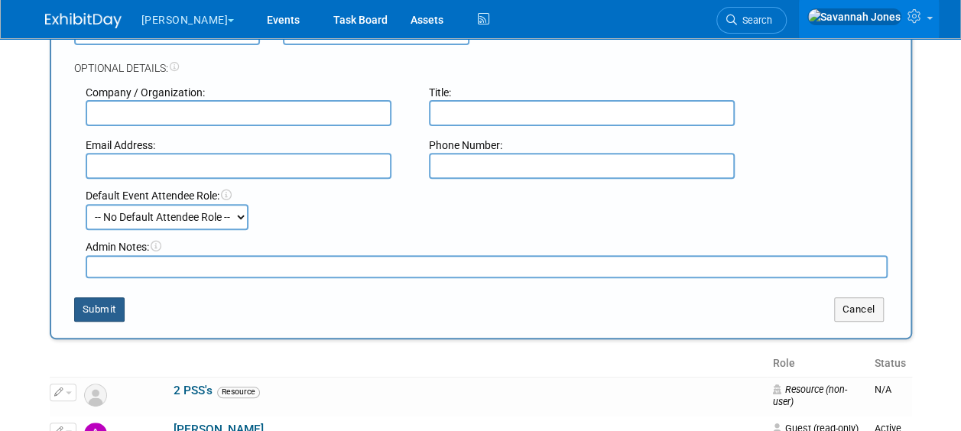
scroll to position [229, 0]
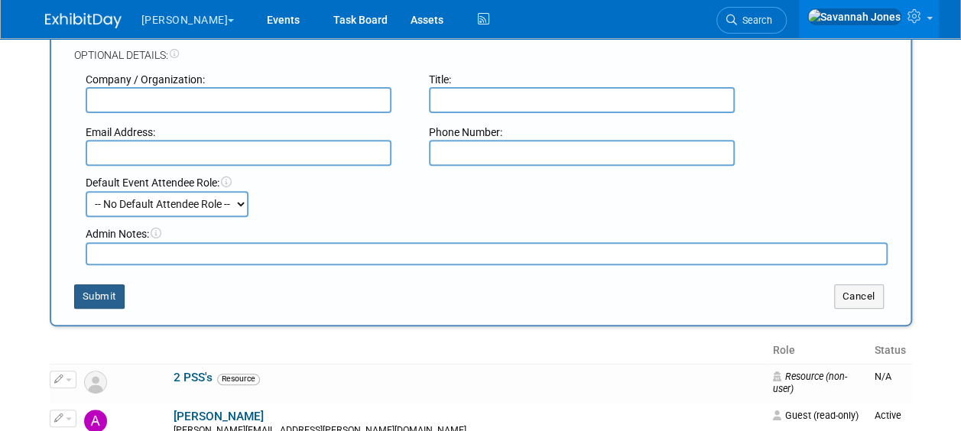
type input "Minlionica"
click at [102, 289] on button "Submit" at bounding box center [99, 296] width 50 height 24
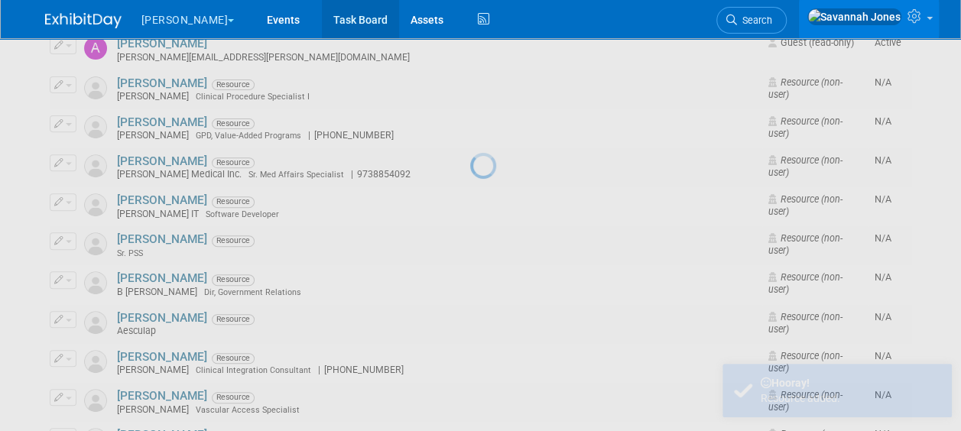
scroll to position [0, 0]
